Goal: Browse casually: Explore the website without a specific task or goal

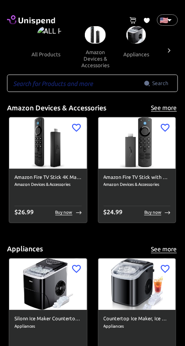
click at [169, 52] on icon at bounding box center [169, 50] width 9 height 9
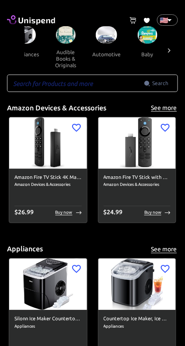
scroll to position [0, 130]
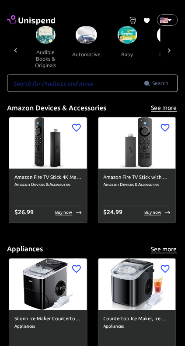
click at [170, 49] on icon at bounding box center [169, 50] width 9 height 9
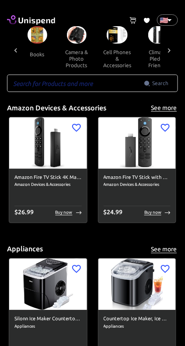
scroll to position [0, 261]
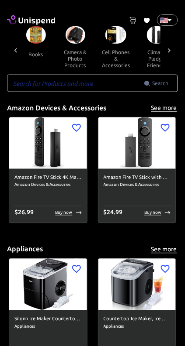
click at [171, 50] on icon at bounding box center [169, 50] width 9 height 9
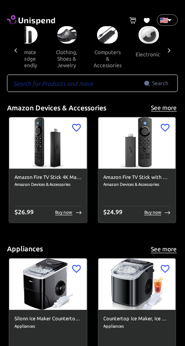
scroll to position [0, 391]
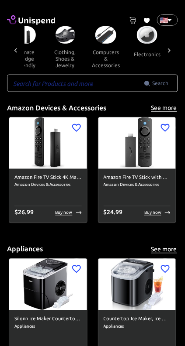
click at [172, 52] on icon at bounding box center [169, 50] width 9 height 9
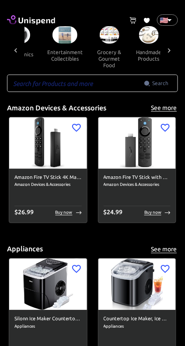
scroll to position [0, 522]
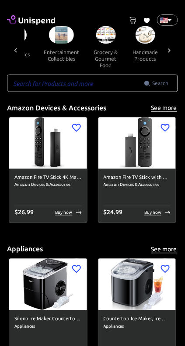
click at [171, 52] on icon at bounding box center [169, 50] width 9 height 9
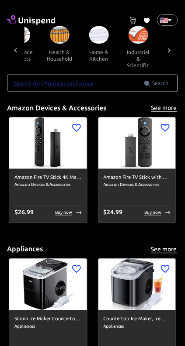
scroll to position [0, 653]
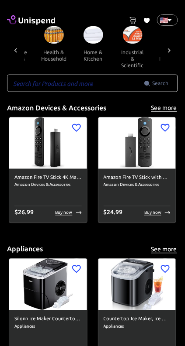
click at [169, 50] on icon at bounding box center [169, 50] width 9 height 9
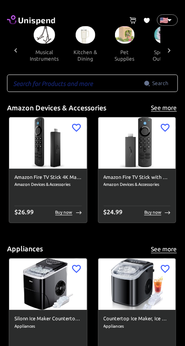
scroll to position [0, 783]
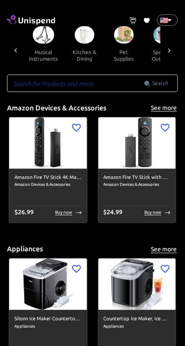
click at [173, 52] on icon at bounding box center [169, 50] width 9 height 9
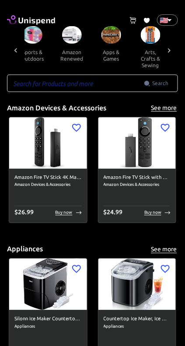
scroll to position [0, 914]
click at [166, 49] on icon at bounding box center [169, 50] width 9 height 9
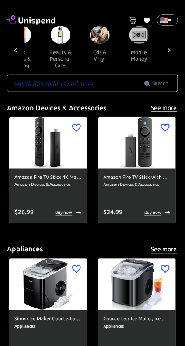
scroll to position [0, 1044]
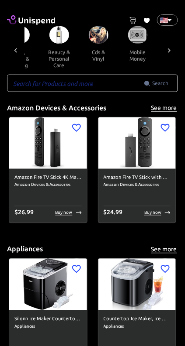
click at [171, 52] on icon at bounding box center [169, 50] width 9 height 9
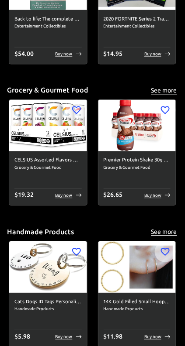
scroll to position [1863, 0]
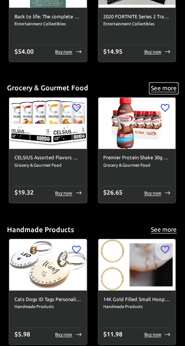
click at [169, 89] on button "See more" at bounding box center [164, 88] width 28 height 11
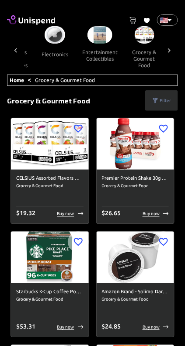
click at [171, 46] on icon at bounding box center [169, 50] width 9 height 9
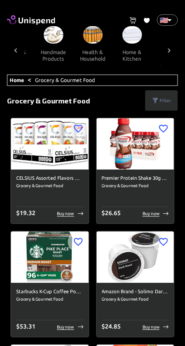
scroll to position [0, 614]
click at [96, 57] on button "health & household" at bounding box center [92, 56] width 39 height 24
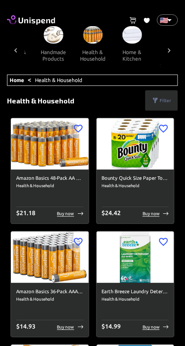
click at [132, 55] on button "home & kitchen" at bounding box center [131, 56] width 39 height 24
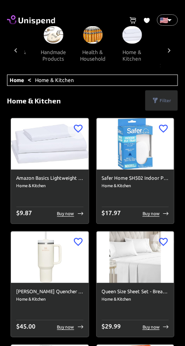
click at [174, 54] on div at bounding box center [168, 50] width 17 height 48
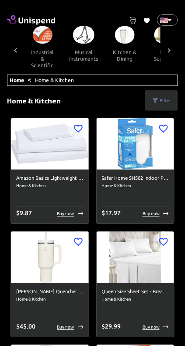
scroll to position [0, 744]
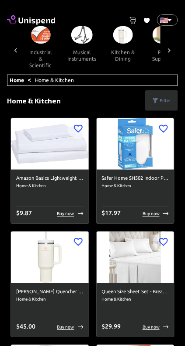
click at [42, 55] on button "industrial & scientific" at bounding box center [40, 59] width 39 height 30
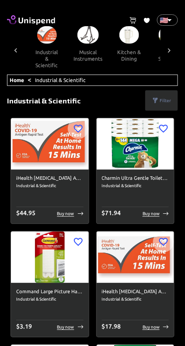
click at [173, 48] on icon at bounding box center [169, 50] width 9 height 9
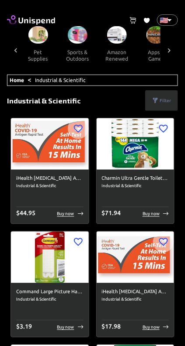
scroll to position [0, 869]
click at [171, 46] on icon at bounding box center [169, 50] width 9 height 9
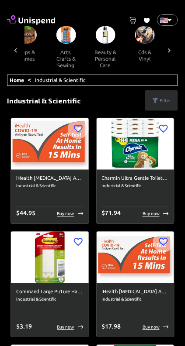
scroll to position [0, 999]
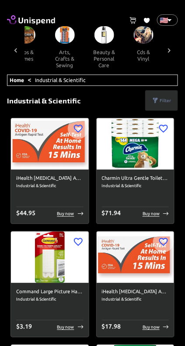
click at [62, 60] on button "arts, crafts & sewing" at bounding box center [64, 59] width 39 height 30
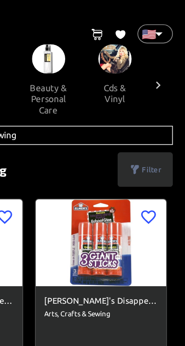
click at [169, 51] on icon at bounding box center [169, 50] width 9 height 9
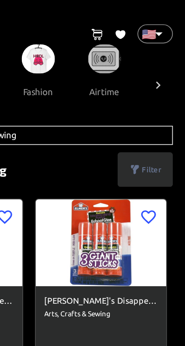
scroll to position [0, 1130]
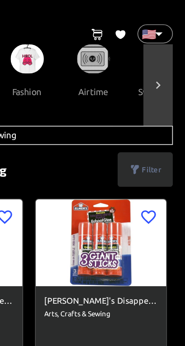
click at [170, 49] on icon at bounding box center [169, 50] width 3 height 4
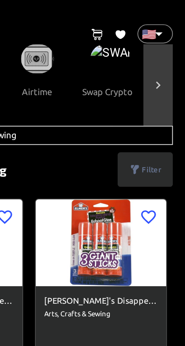
scroll to position [0, 1164]
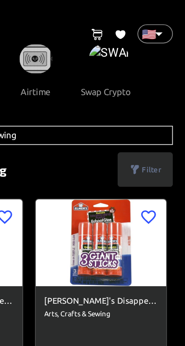
click at [168, 50] on div "all products amazon devices & accessories appliances audible books & originals …" at bounding box center [92, 50] width 171 height 48
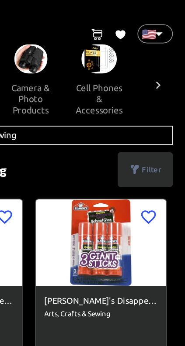
scroll to position [0, 242]
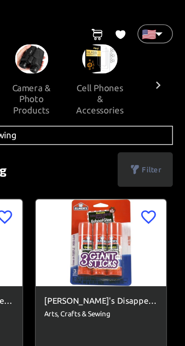
click at [96, 59] on button "camera & photo products" at bounding box center [93, 59] width 39 height 30
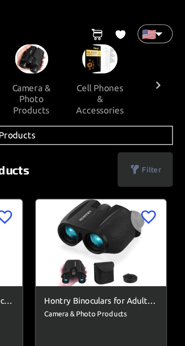
click at [169, 51] on icon at bounding box center [169, 50] width 3 height 4
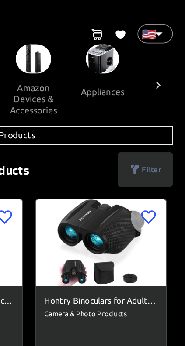
click at [173, 46] on div at bounding box center [168, 50] width 17 height 48
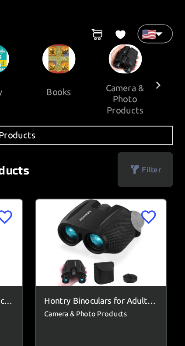
scroll to position [0, 187]
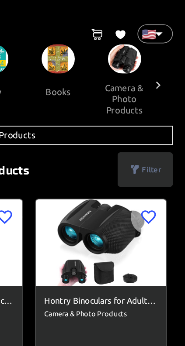
click at [113, 50] on button "books" at bounding box center [109, 54] width 39 height 21
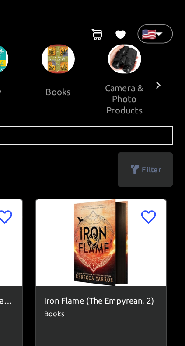
click at [111, 39] on img at bounding box center [110, 34] width 20 height 17
click at [111, 36] on img at bounding box center [110, 34] width 20 height 17
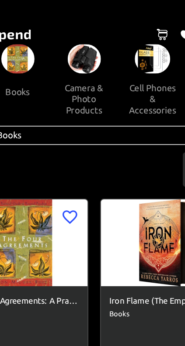
scroll to position [0, 252]
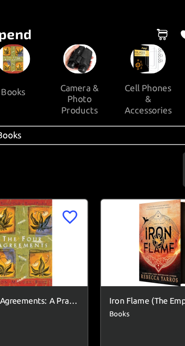
click at [124, 62] on button "cell phones & accessories" at bounding box center [125, 59] width 42 height 30
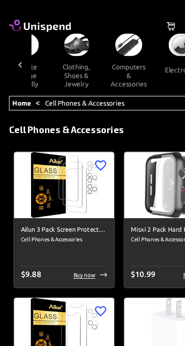
scroll to position [0, 401]
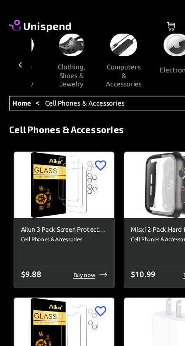
click at [98, 62] on button "computers & accessories" at bounding box center [96, 59] width 42 height 30
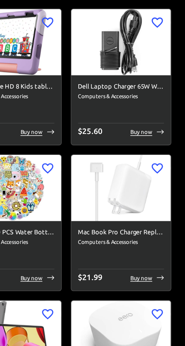
scroll to position [1170, 0]
